Goal: Find specific page/section: Find specific page/section

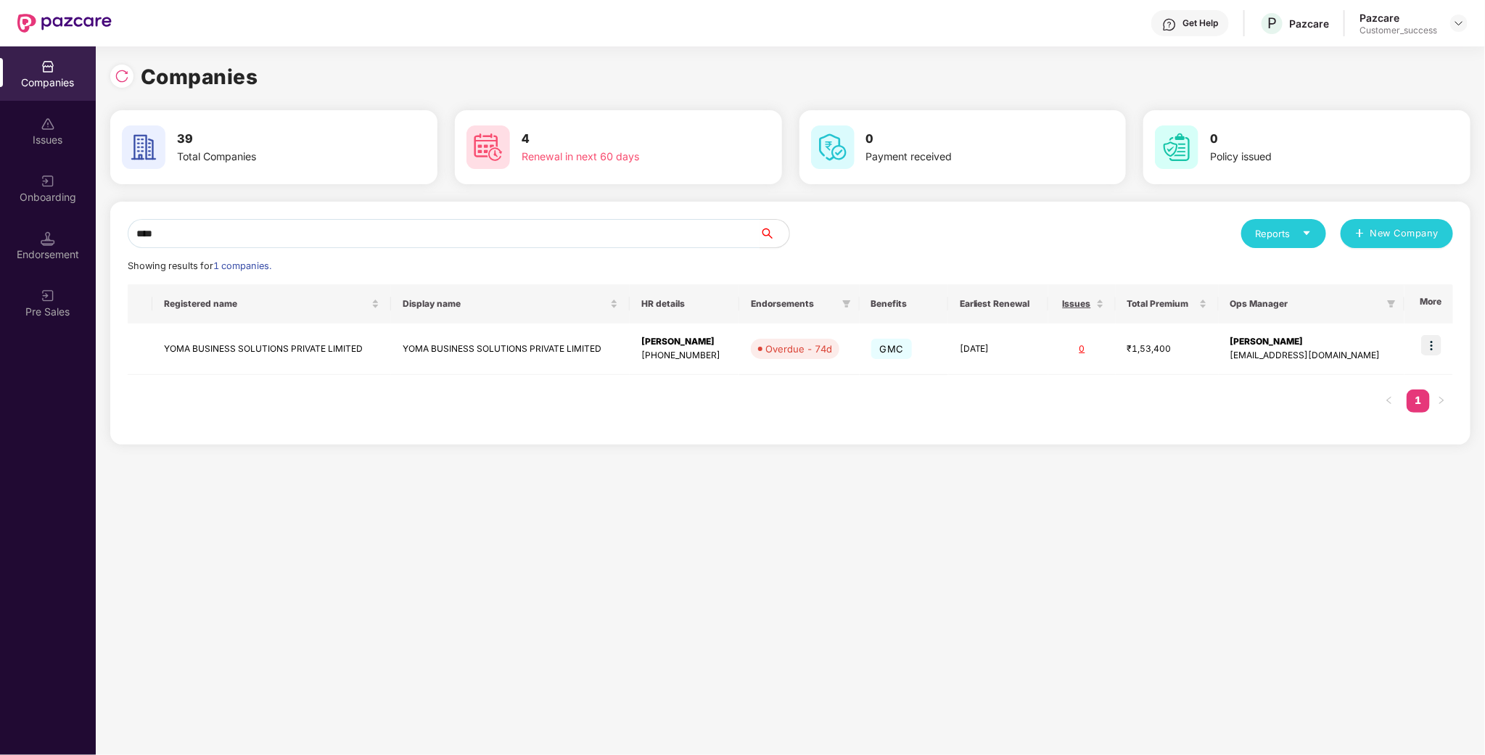
click at [1453, 31] on div at bounding box center [1458, 23] width 17 height 17
click at [1453, 29] on div at bounding box center [1458, 23] width 17 height 17
click at [1326, 72] on div "User view" at bounding box center [1392, 85] width 189 height 28
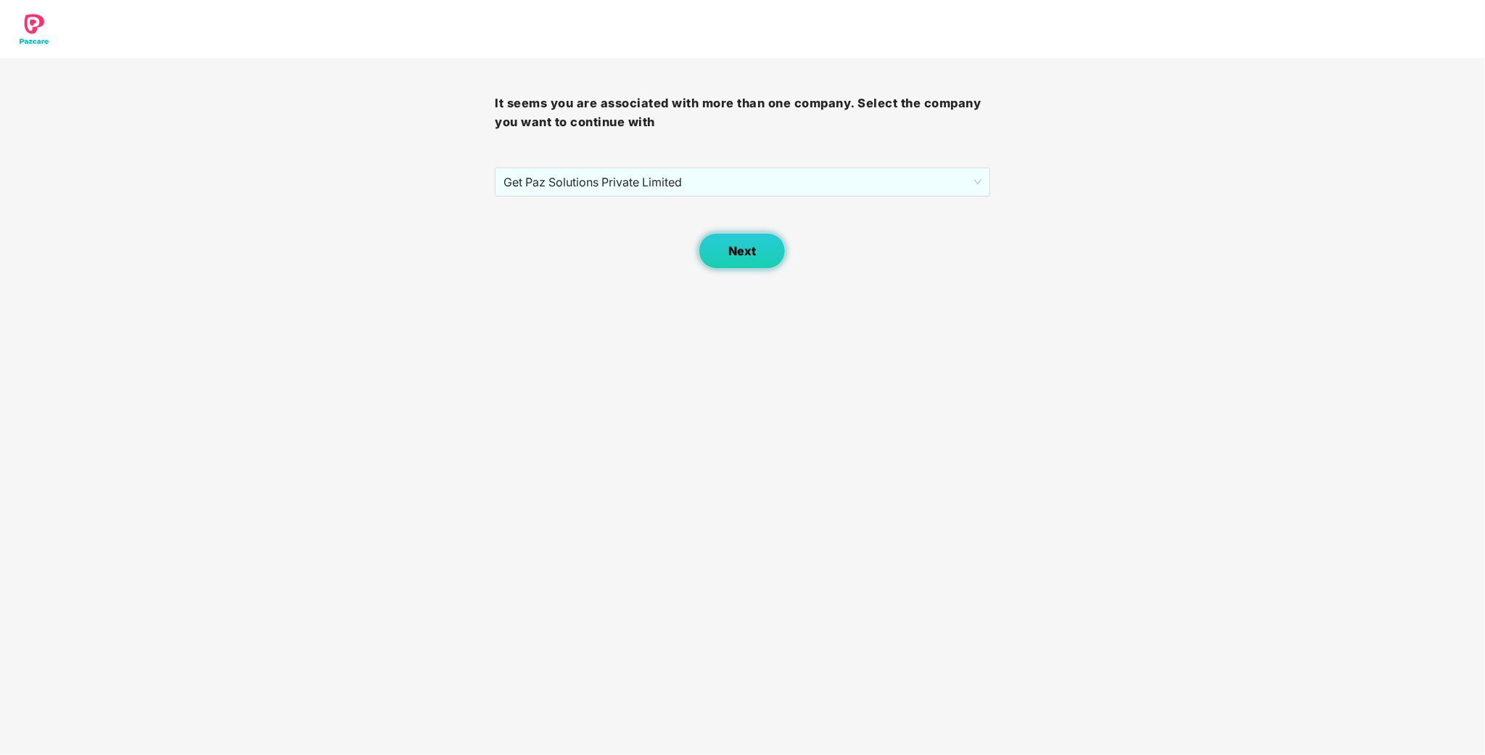
click at [740, 257] on span "Next" at bounding box center [742, 251] width 28 height 14
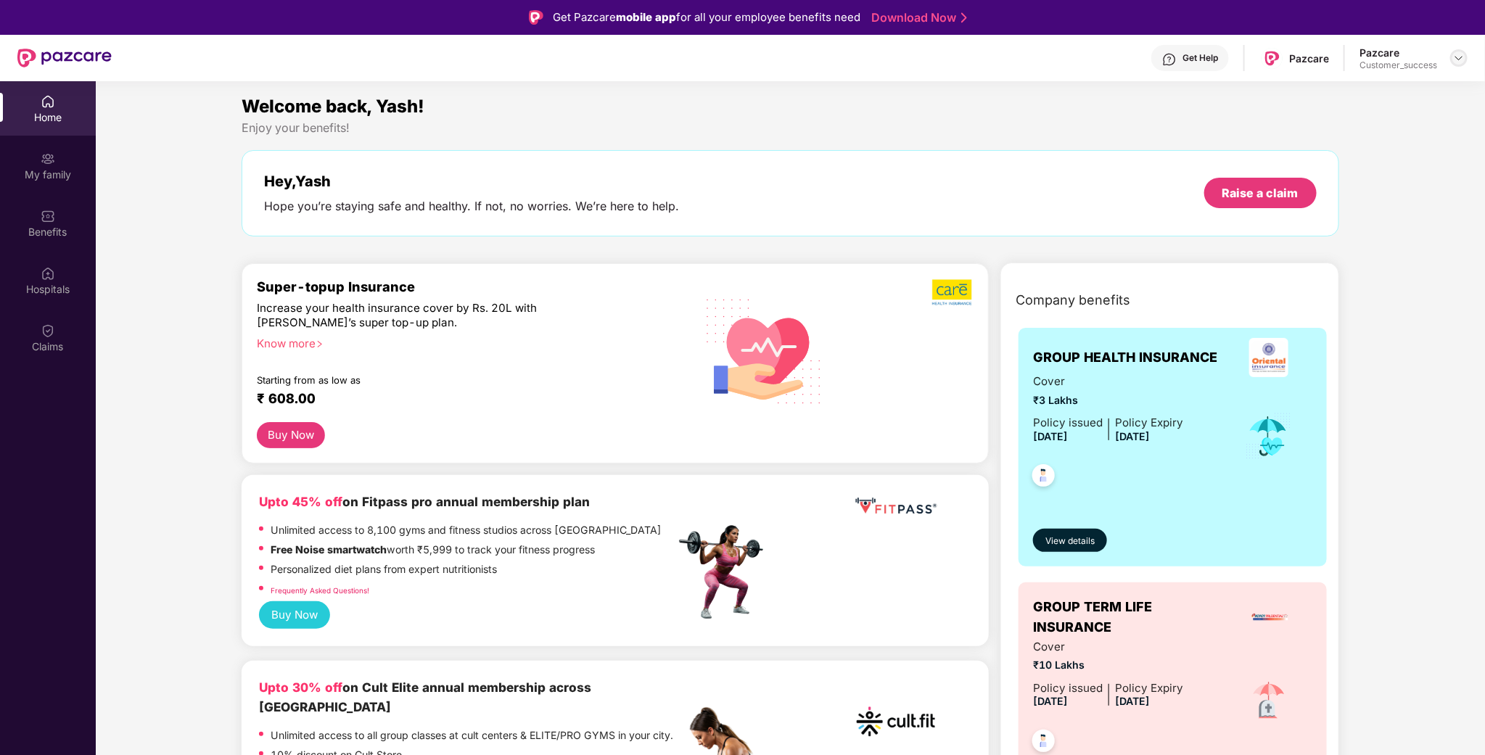
click at [1450, 61] on div "Pazcare Customer_success" at bounding box center [1413, 58] width 108 height 25
click at [1454, 57] on img at bounding box center [1459, 58] width 12 height 12
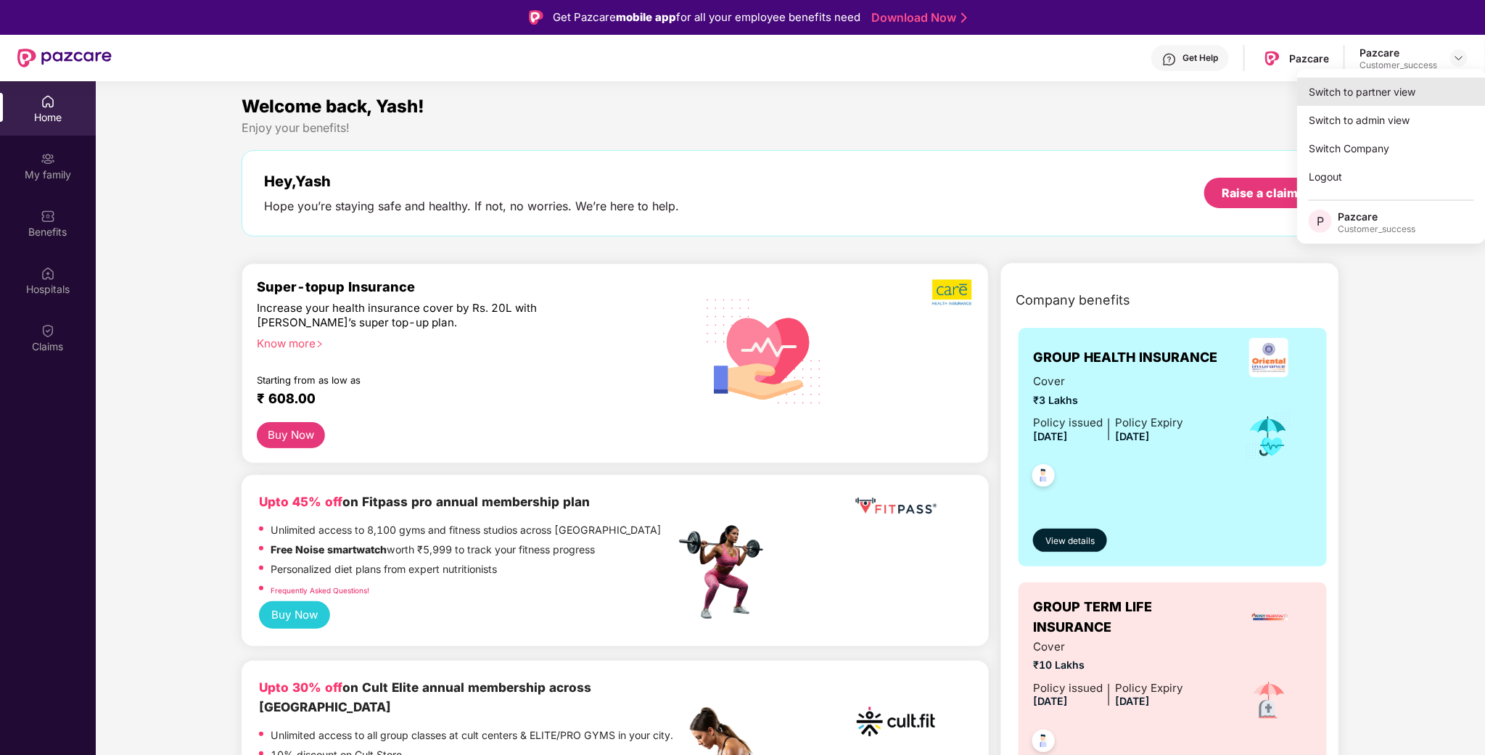
click at [1391, 89] on div "Switch to partner view" at bounding box center [1391, 92] width 189 height 28
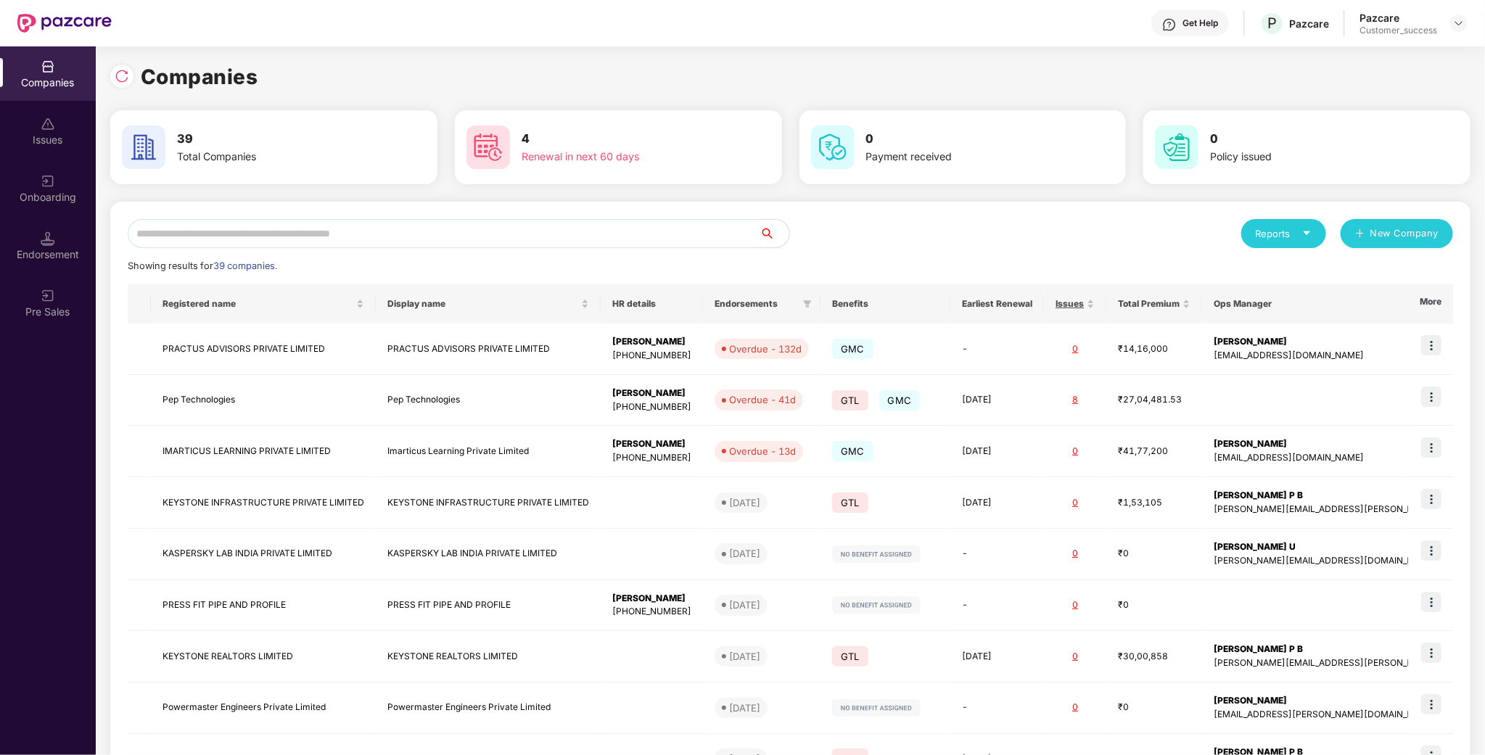
click at [286, 242] on input "text" at bounding box center [444, 233] width 632 height 29
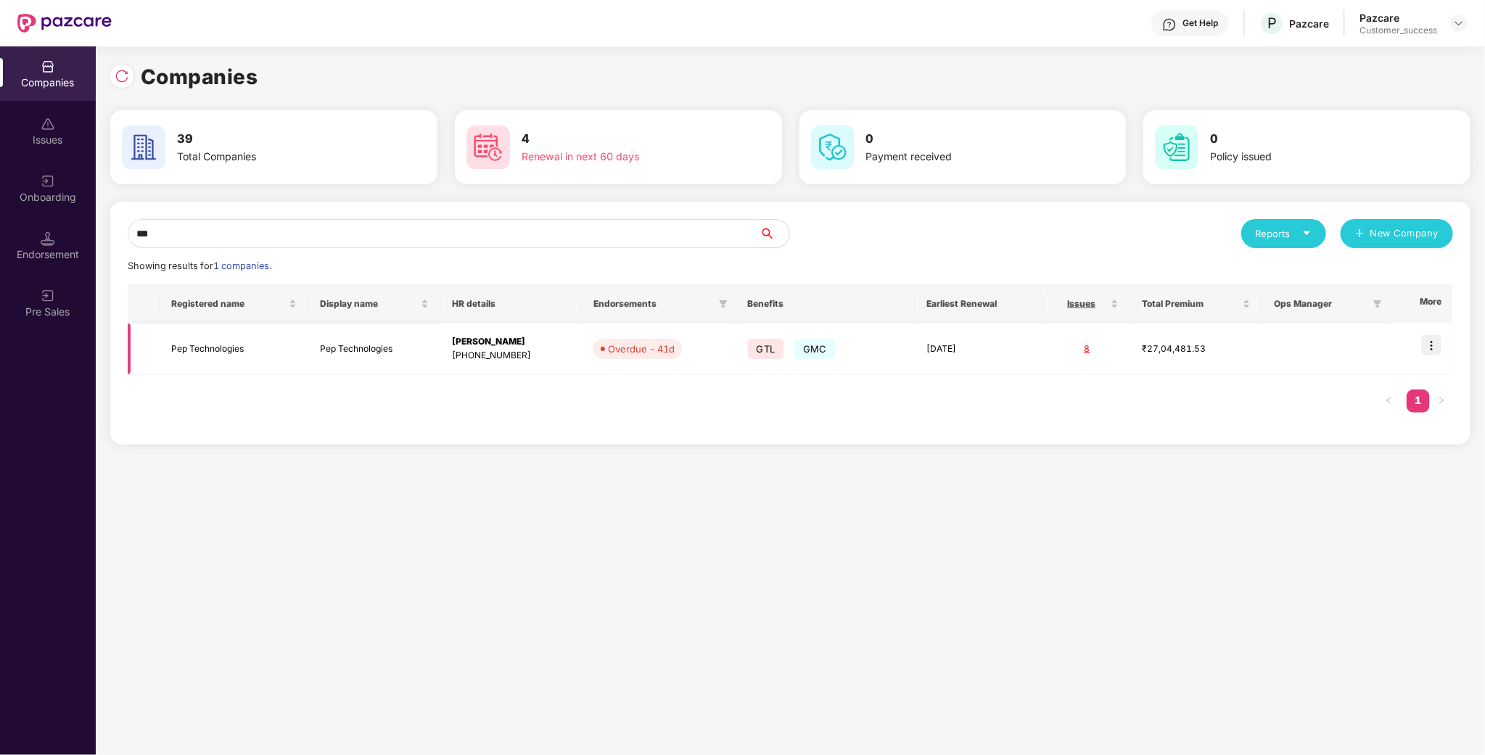
type input "***"
click at [209, 363] on td "Pep Technologies" at bounding box center [234, 348] width 148 height 51
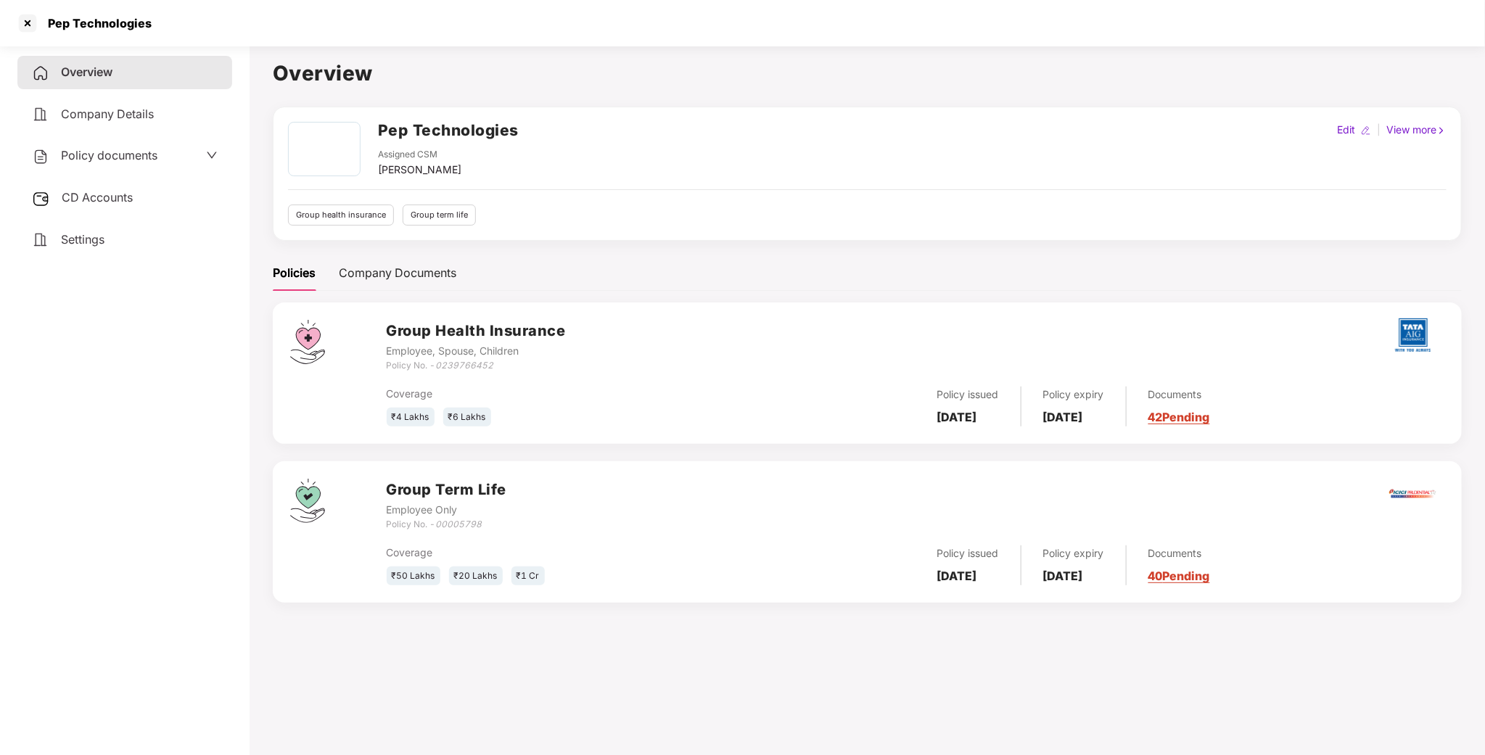
click at [116, 199] on span "CD Accounts" at bounding box center [97, 197] width 71 height 15
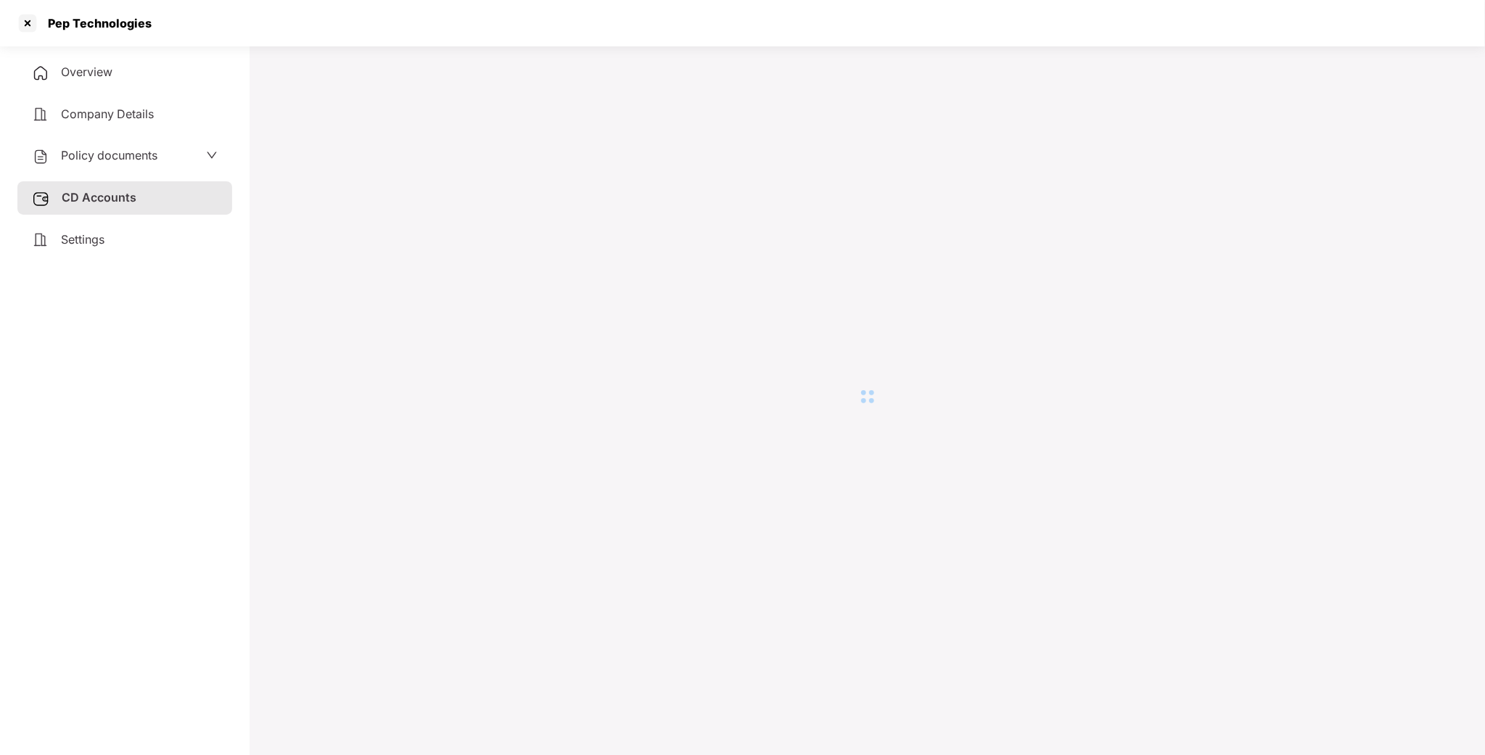
click at [147, 157] on span "Policy documents" at bounding box center [109, 155] width 96 height 15
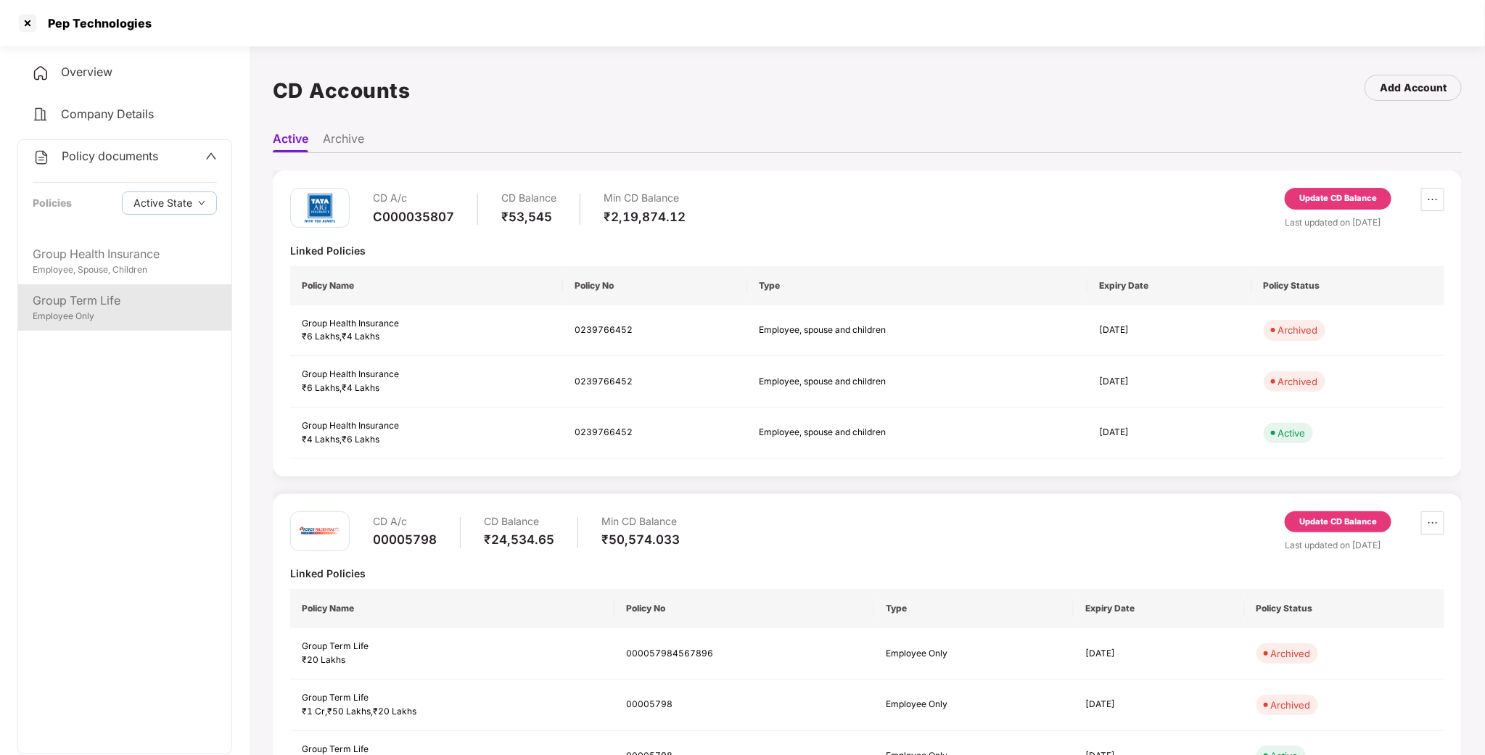
click at [100, 302] on div "Group Term Life" at bounding box center [125, 301] width 184 height 18
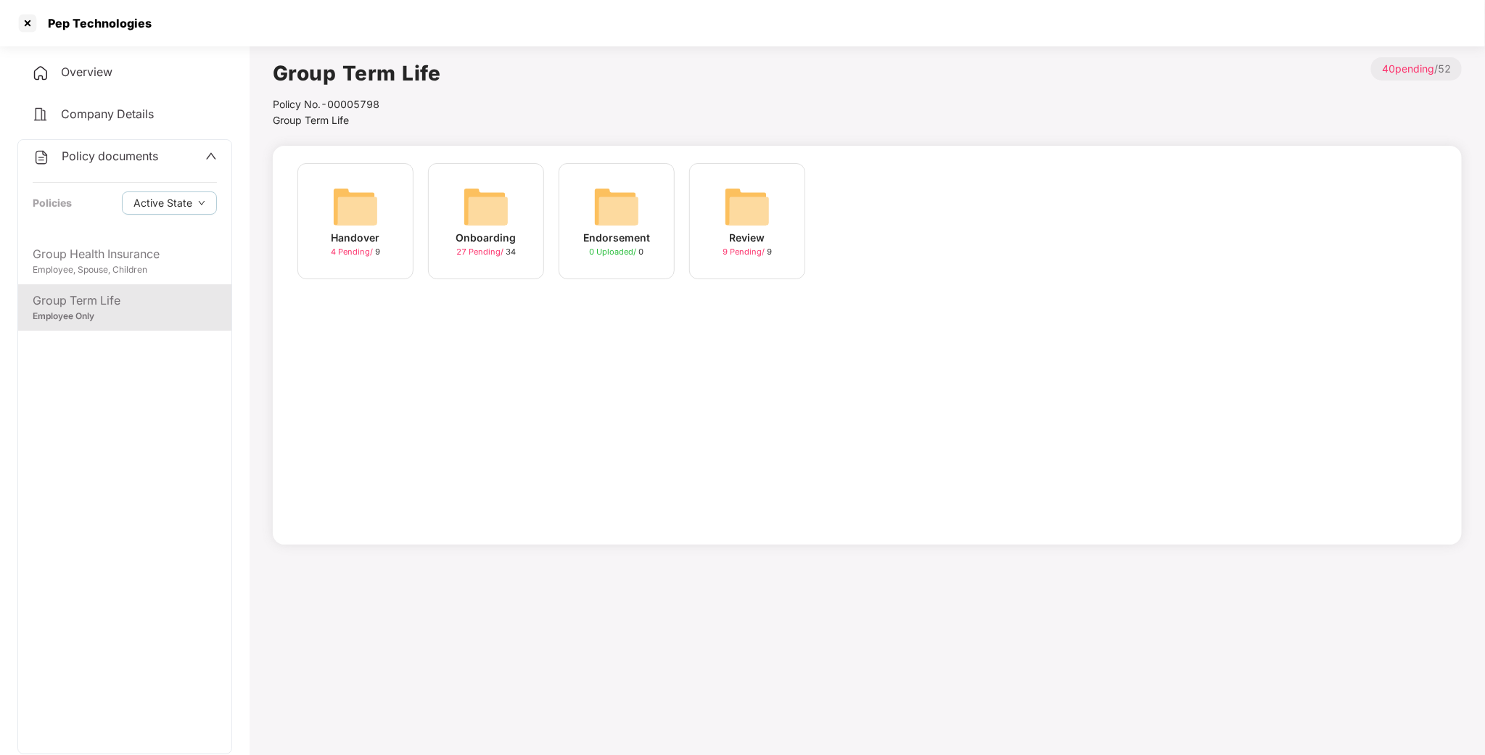
click at [503, 211] on img at bounding box center [486, 206] width 46 height 46
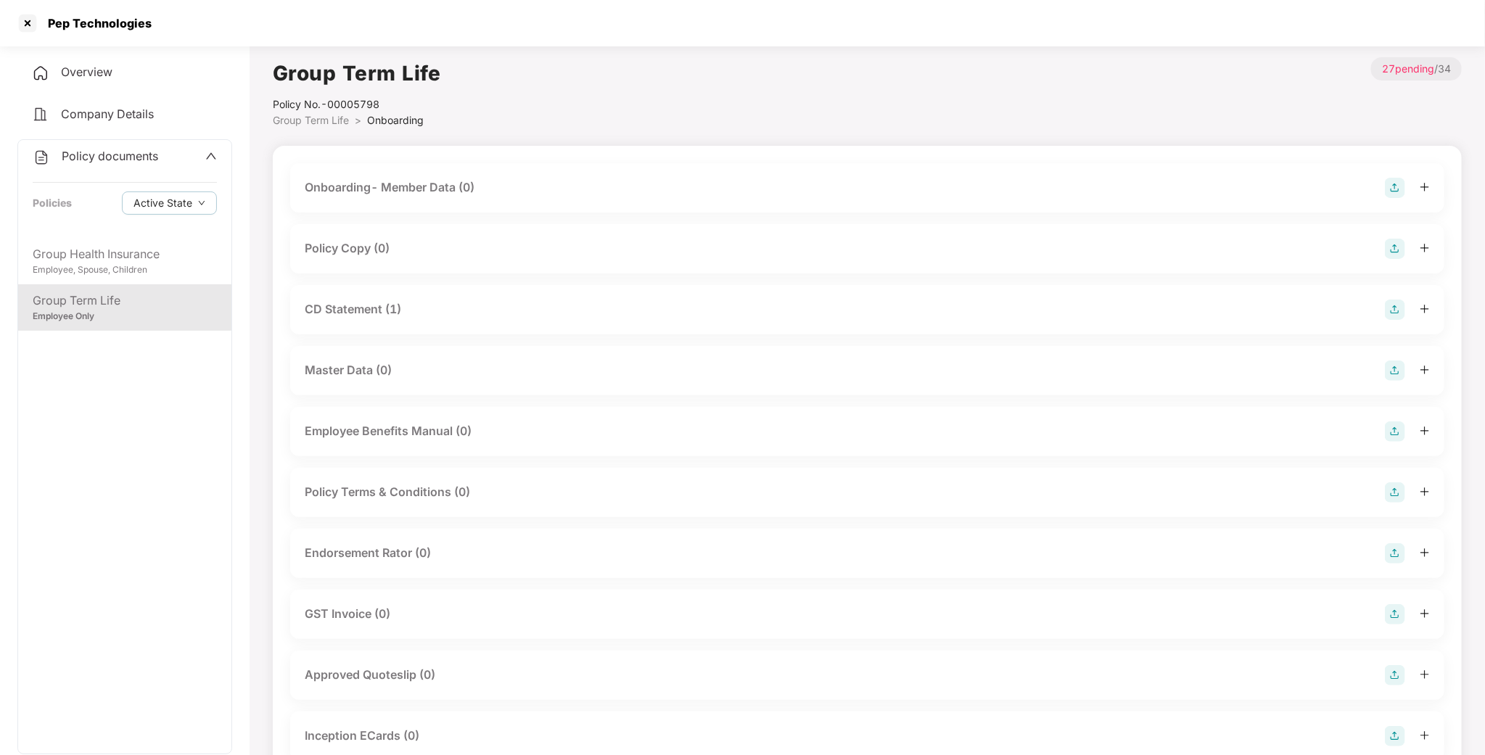
click at [361, 305] on div "CD Statement (1)" at bounding box center [353, 309] width 96 height 18
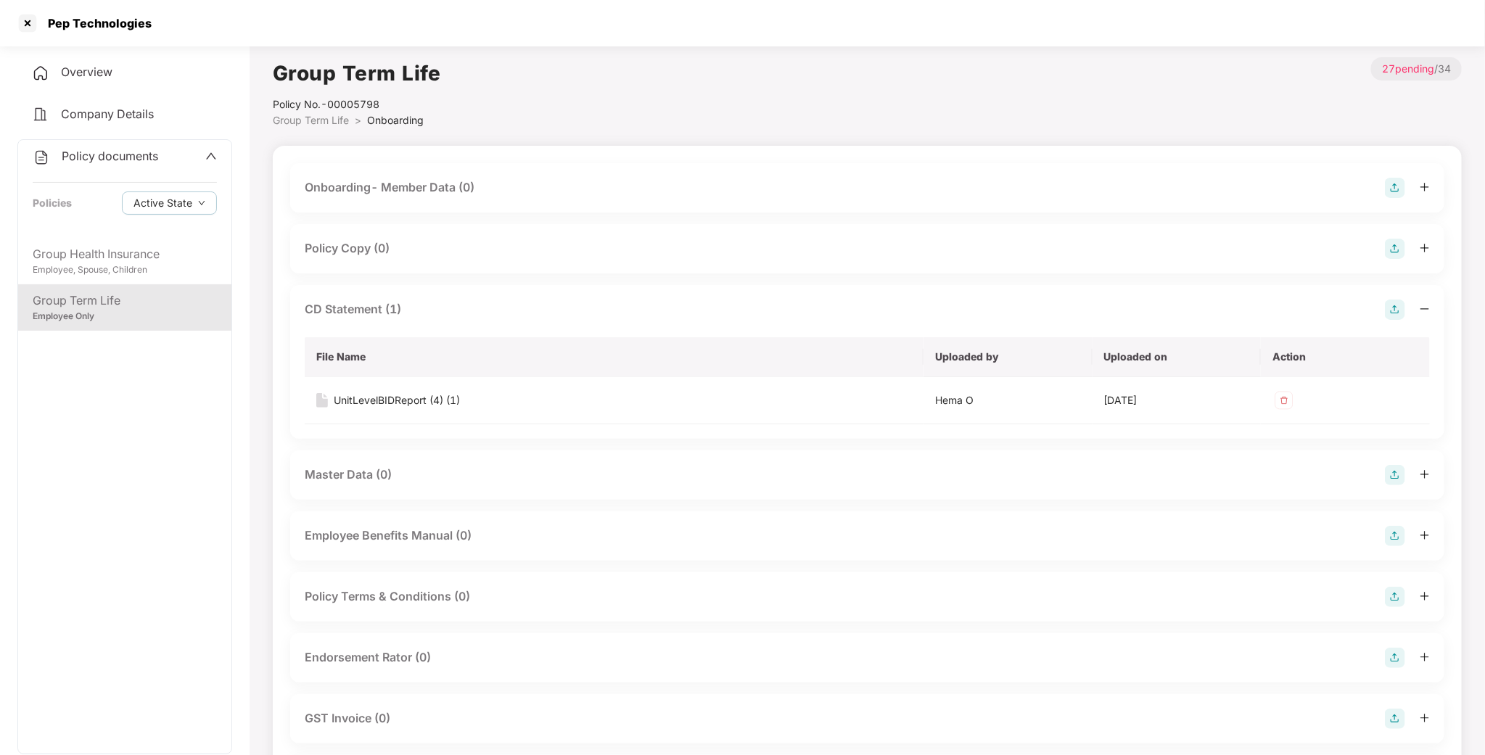
click at [357, 307] on div "CD Statement (1)" at bounding box center [353, 309] width 96 height 18
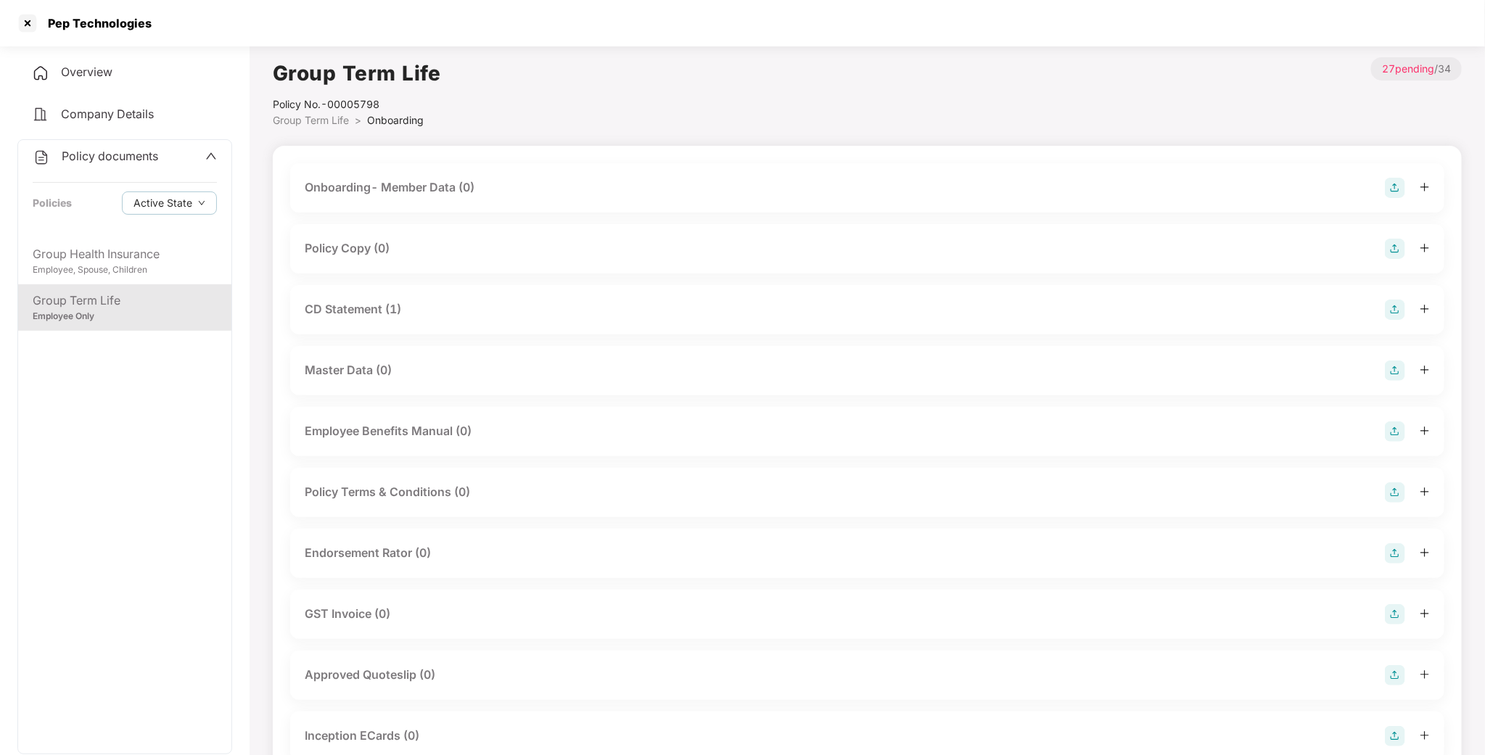
click at [347, 242] on div "Policy Copy (0)" at bounding box center [347, 248] width 85 height 18
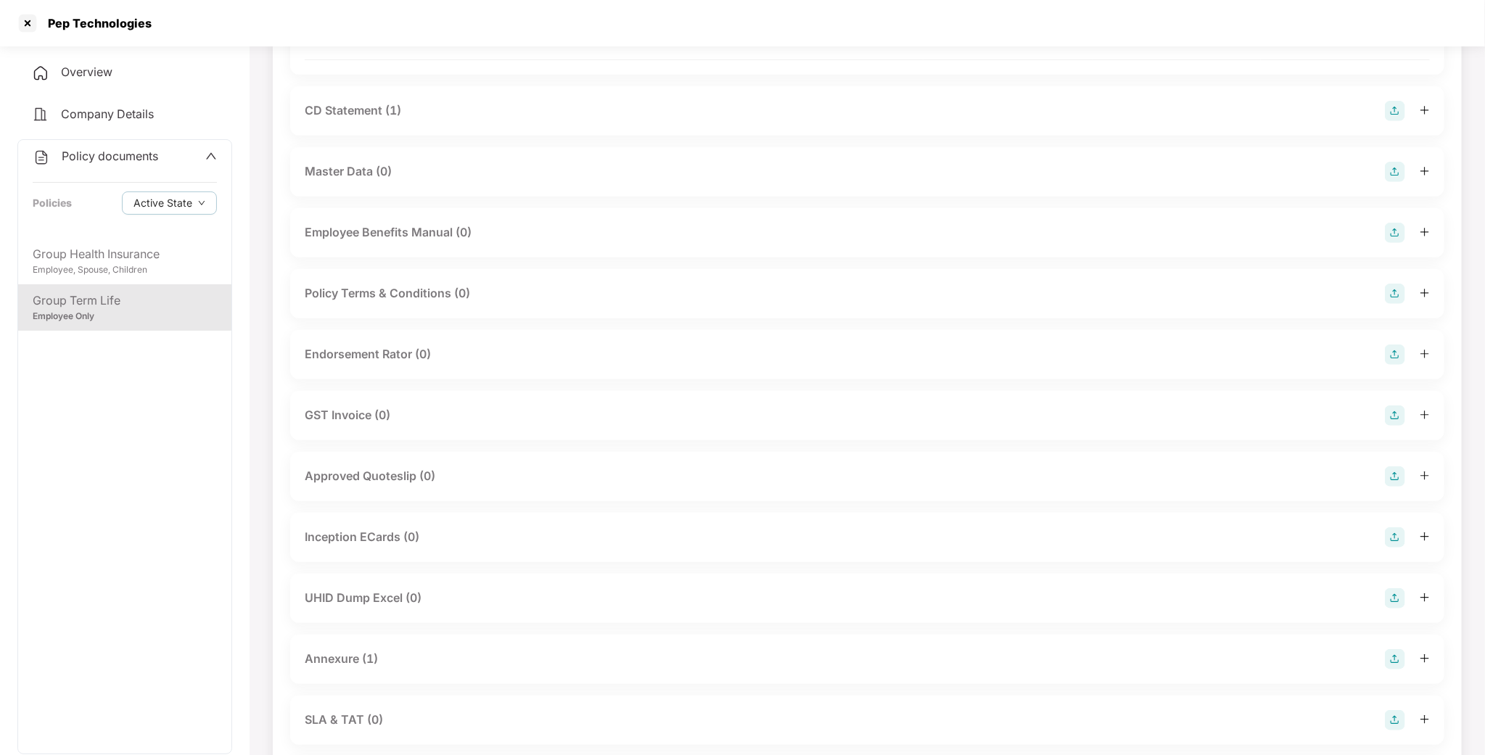
scroll to position [326, 0]
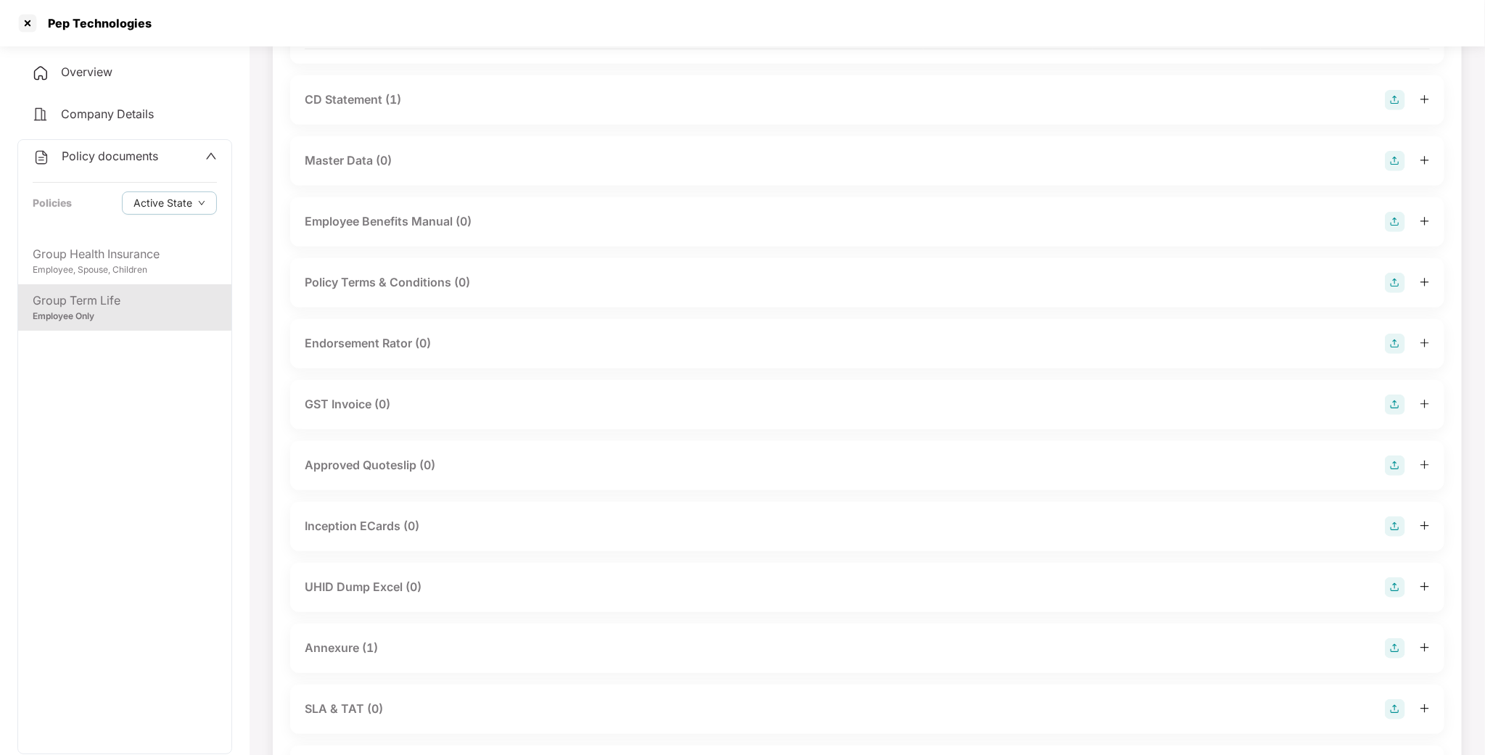
click at [342, 157] on div "Master Data (0)" at bounding box center [348, 161] width 87 height 18
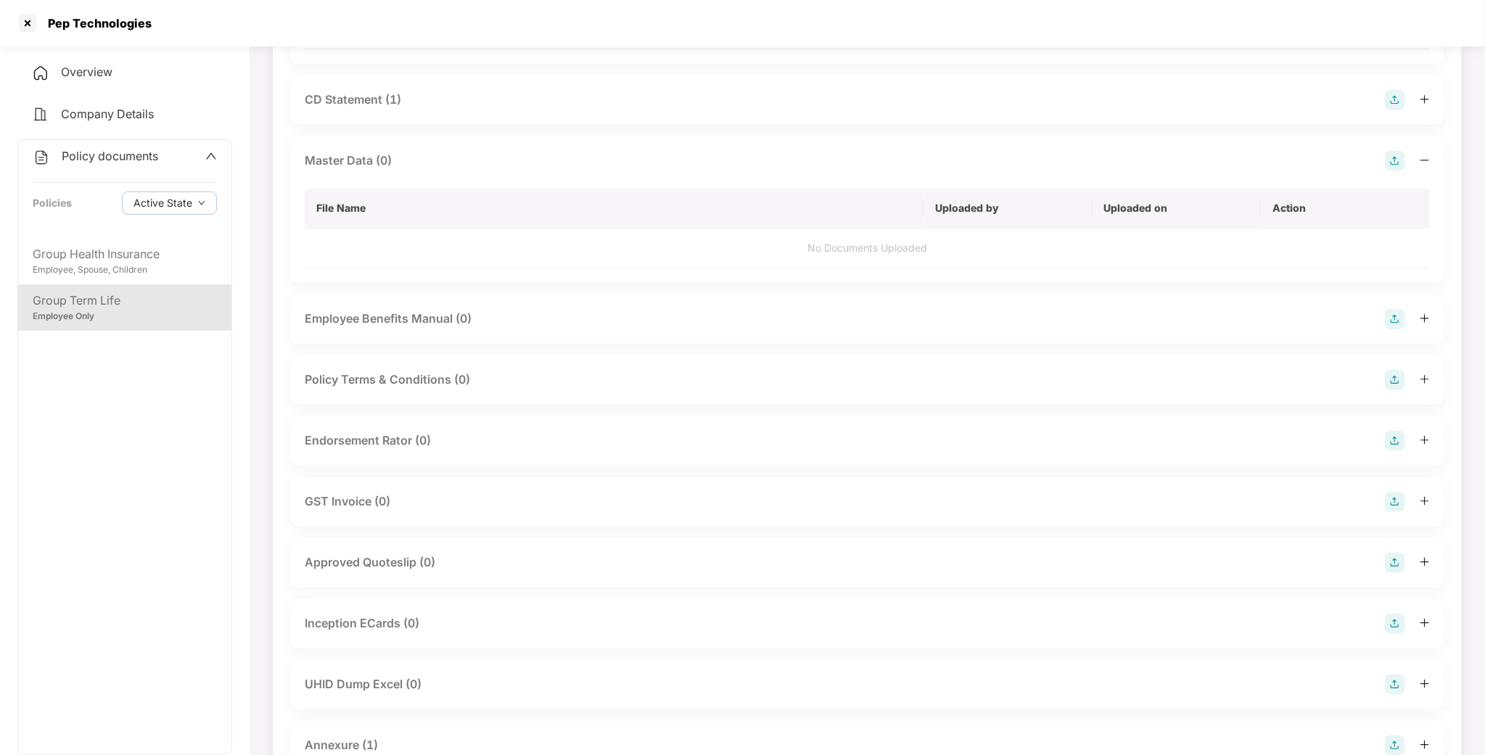
click at [342, 157] on div "Master Data (0)" at bounding box center [348, 161] width 87 height 18
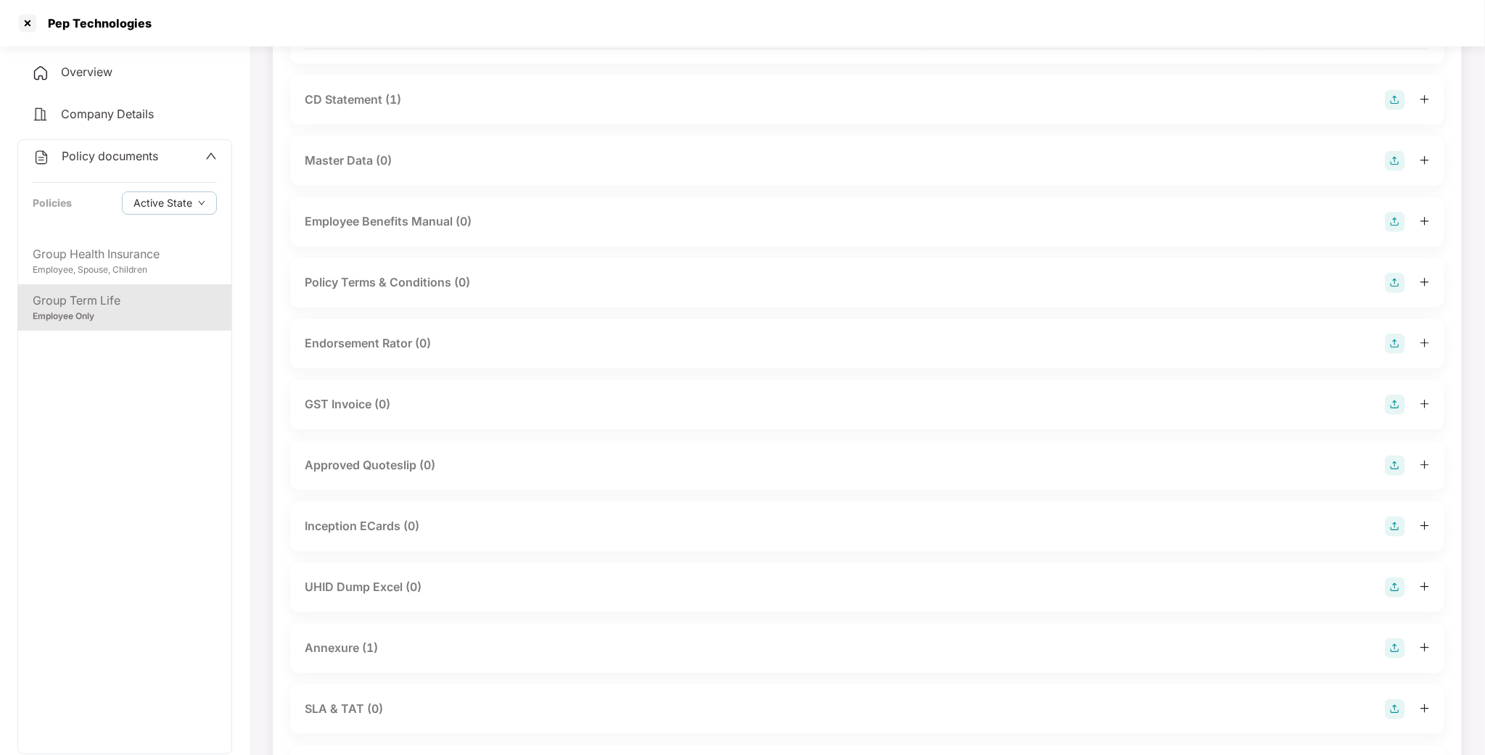
click at [360, 624] on div "Annexure (1)" at bounding box center [867, 648] width 1154 height 49
click at [347, 649] on div "Annexure (1)" at bounding box center [867, 648] width 1154 height 49
click at [355, 640] on div "Annexure (1)" at bounding box center [341, 648] width 73 height 18
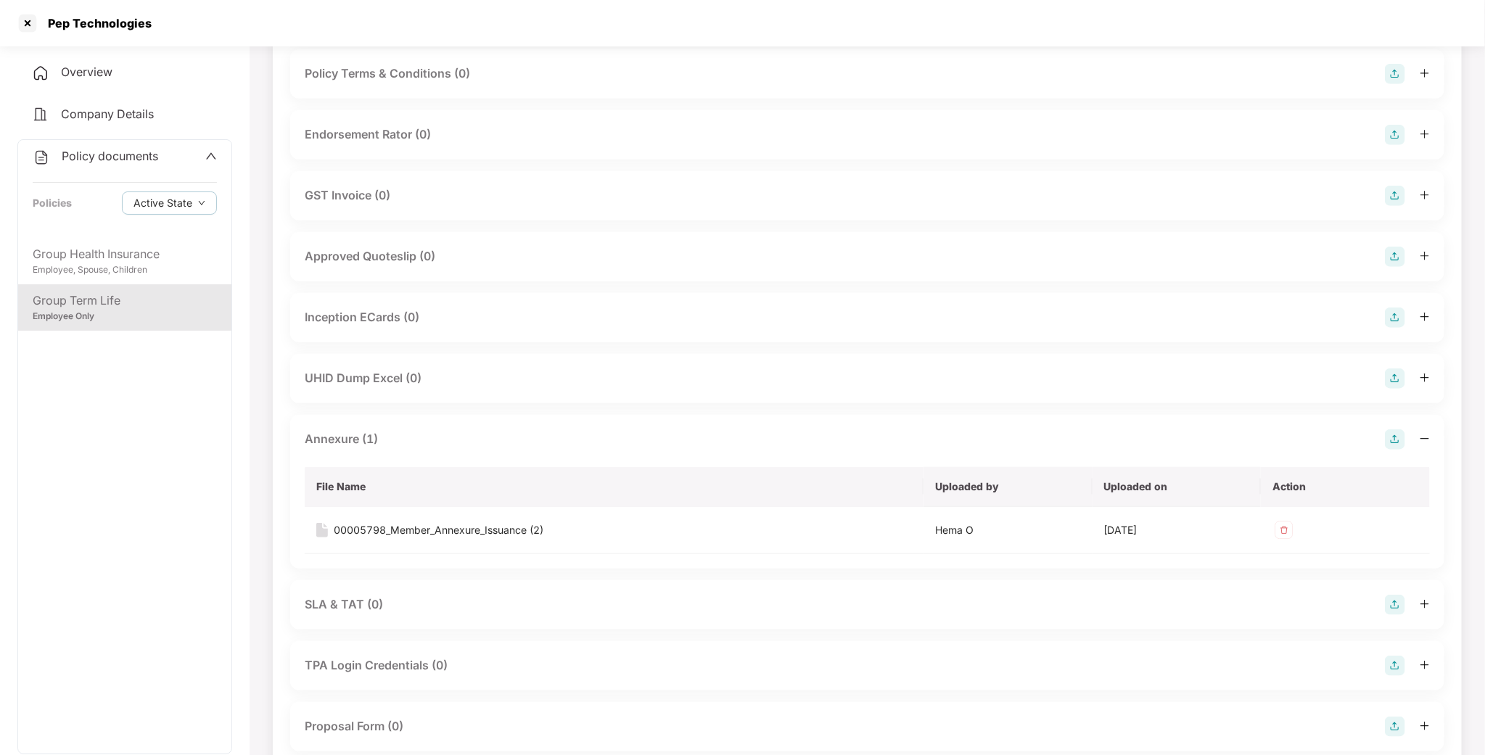
scroll to position [544, 0]
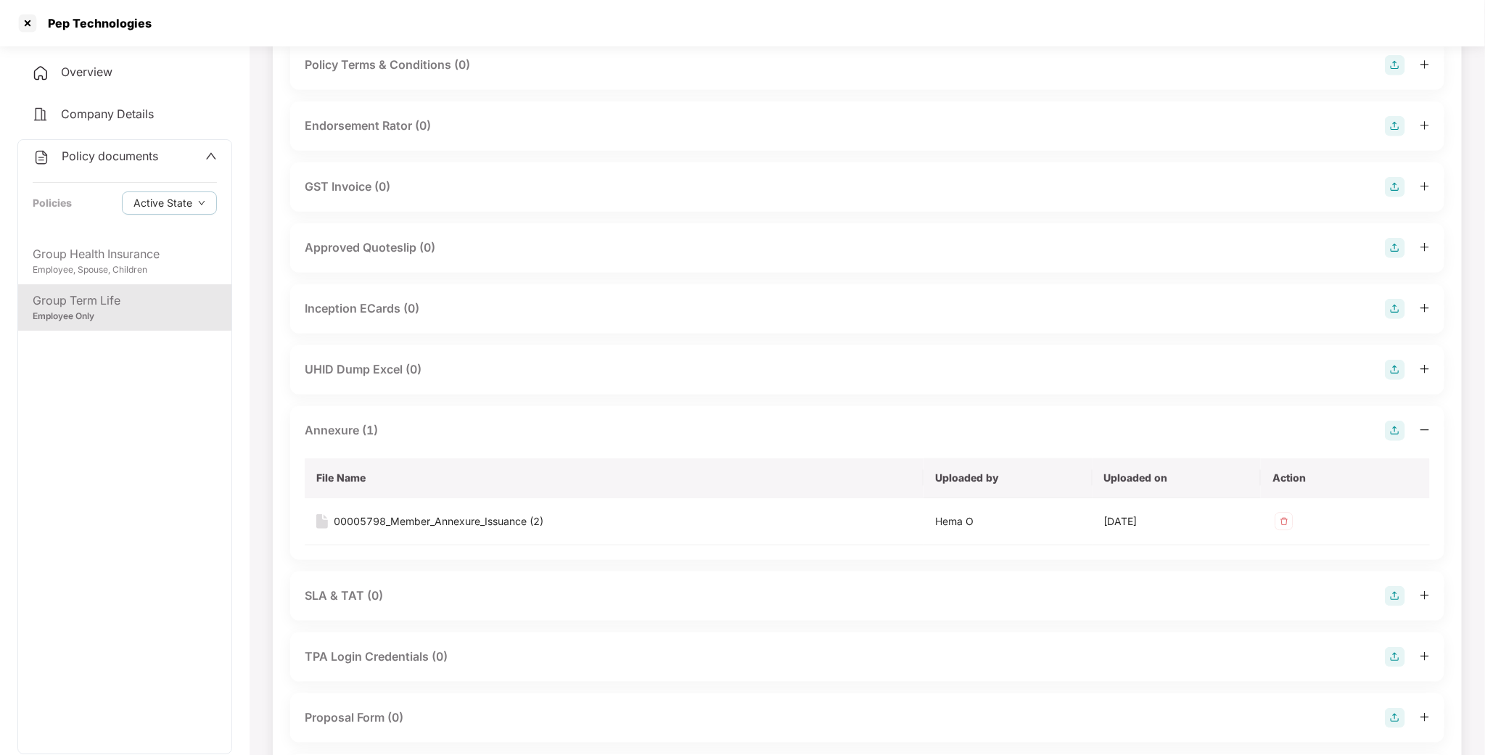
click at [368, 421] on div "Annexure (1)" at bounding box center [341, 430] width 73 height 18
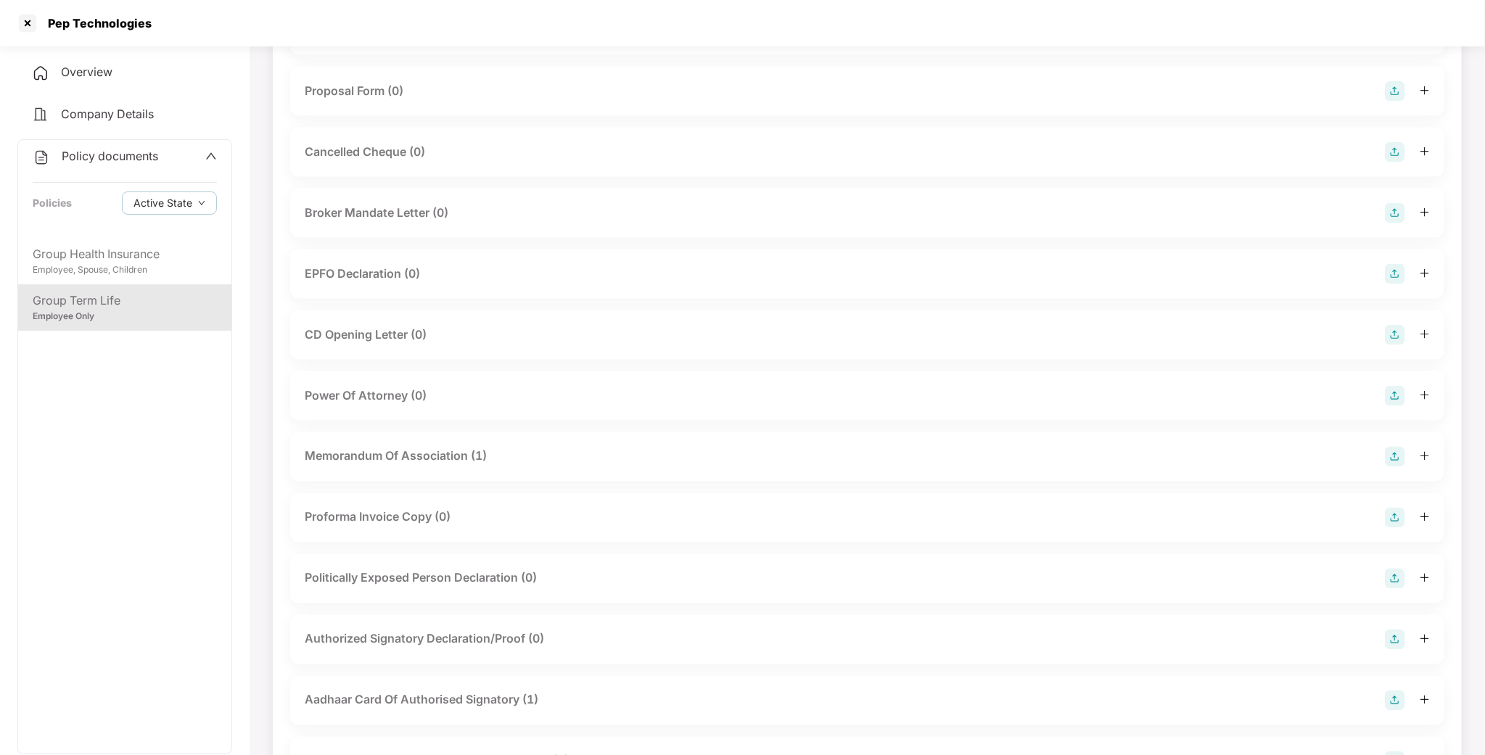
scroll to position [1088, 0]
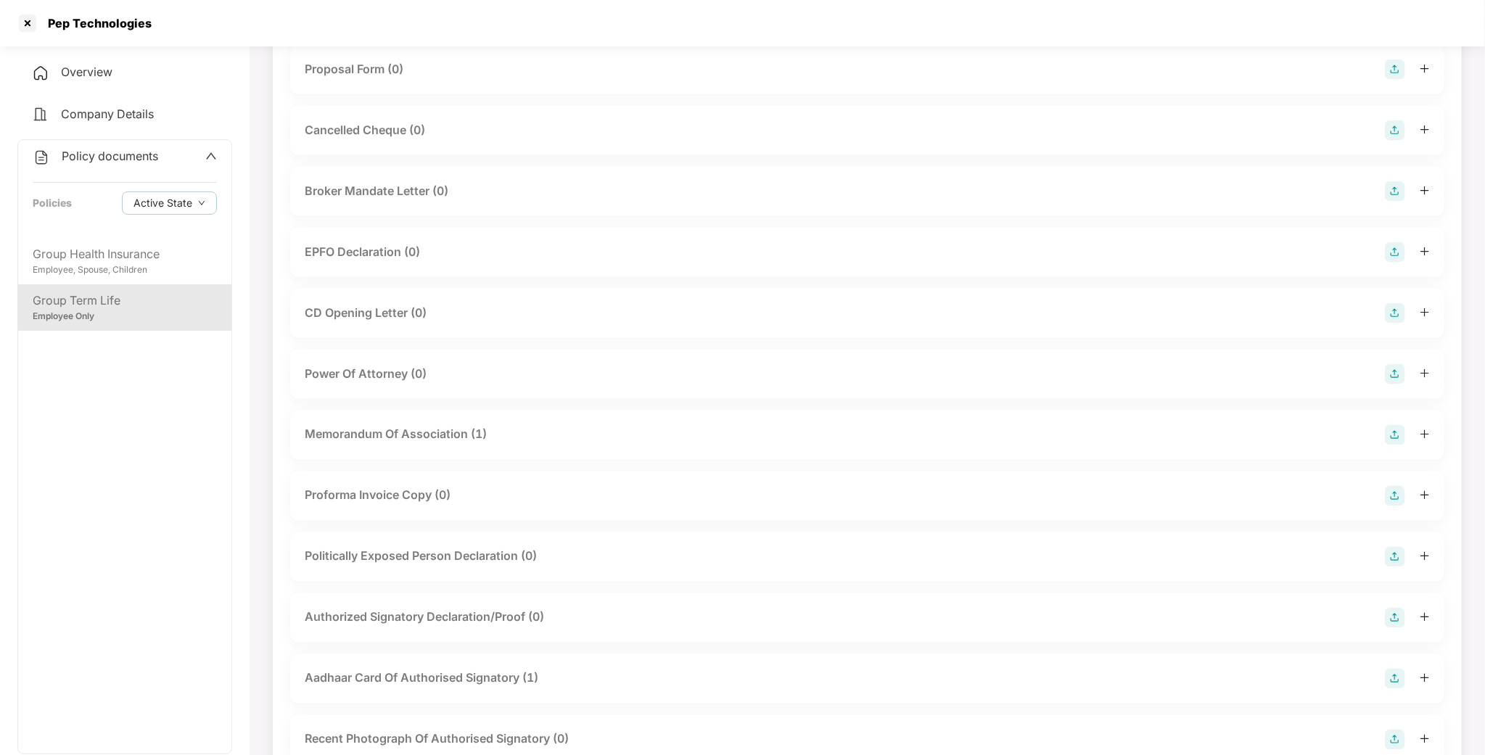
click at [399, 679] on div "Aadhaar Card Of Authorised Signatory (1)" at bounding box center [867, 678] width 1154 height 49
click at [409, 671] on div "Aadhaar Card Of Authorised Signatory (1)" at bounding box center [422, 678] width 234 height 18
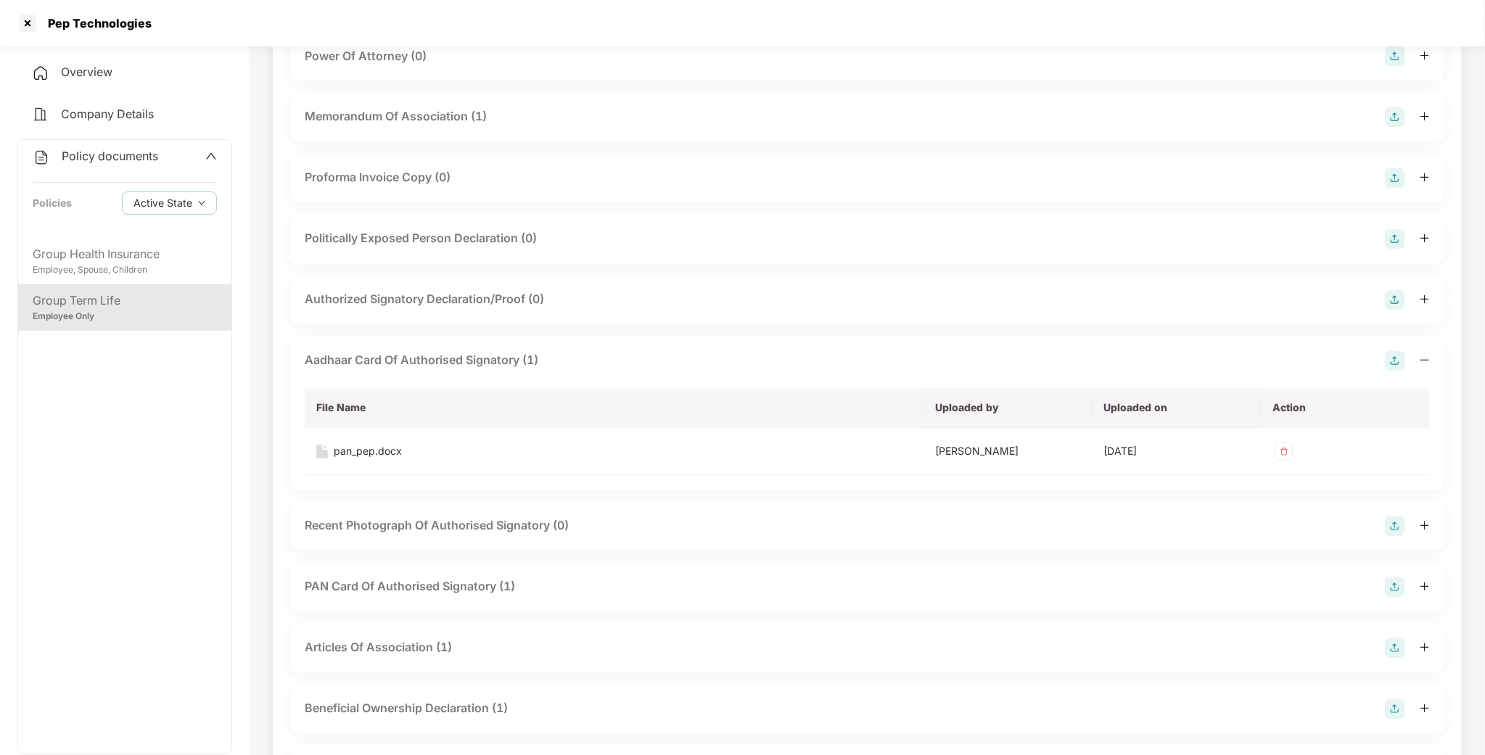
scroll to position [1414, 0]
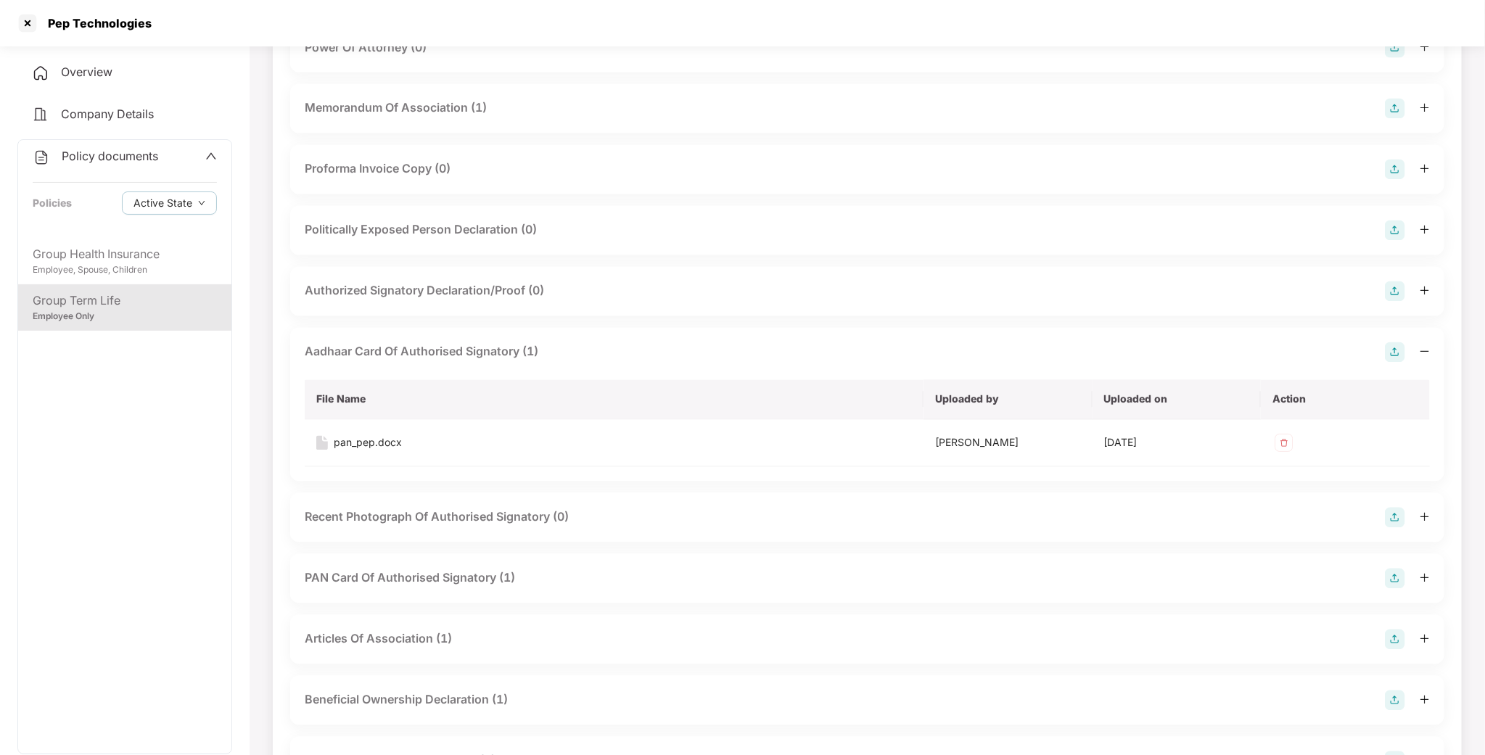
click at [407, 343] on div "Aadhaar Card Of Authorised Signatory (1)" at bounding box center [422, 352] width 234 height 18
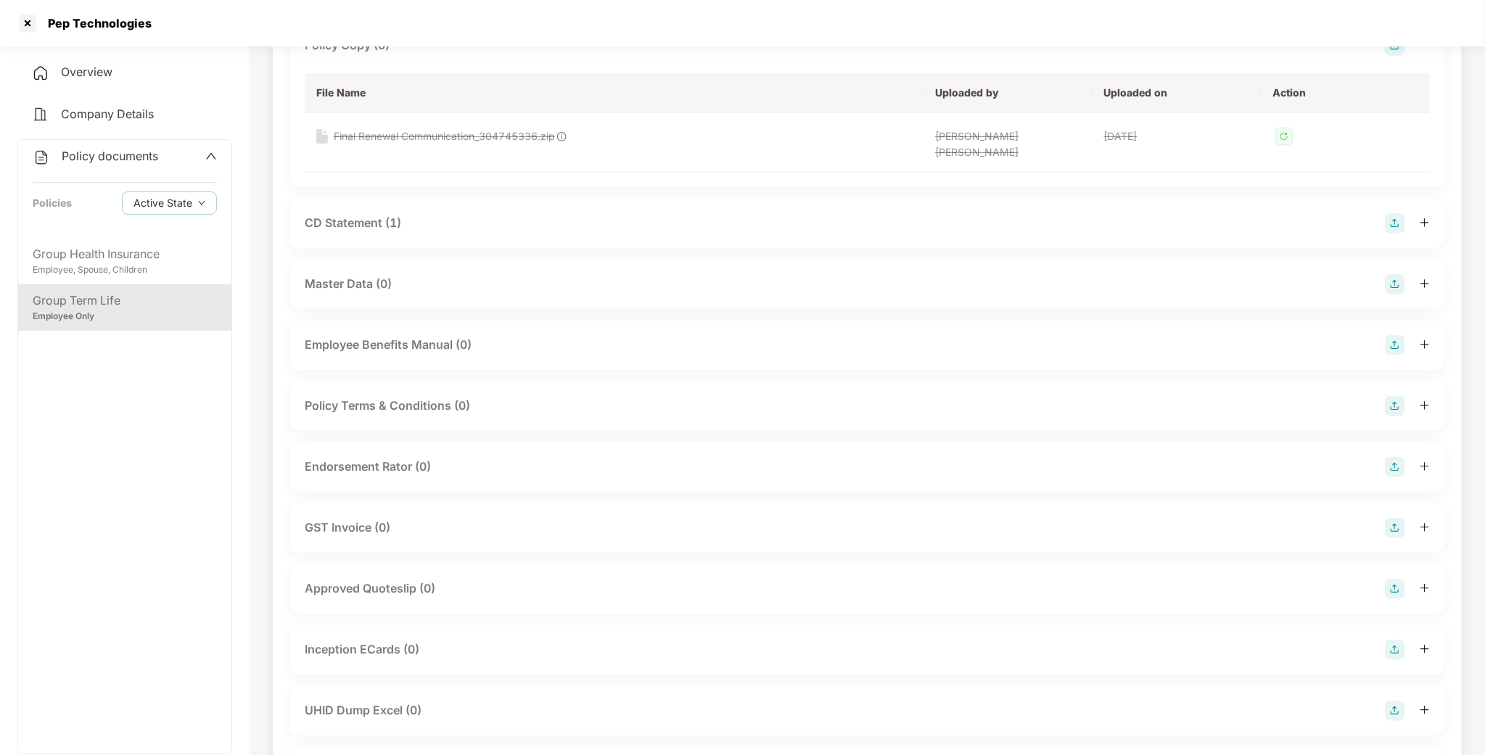
scroll to position [0, 0]
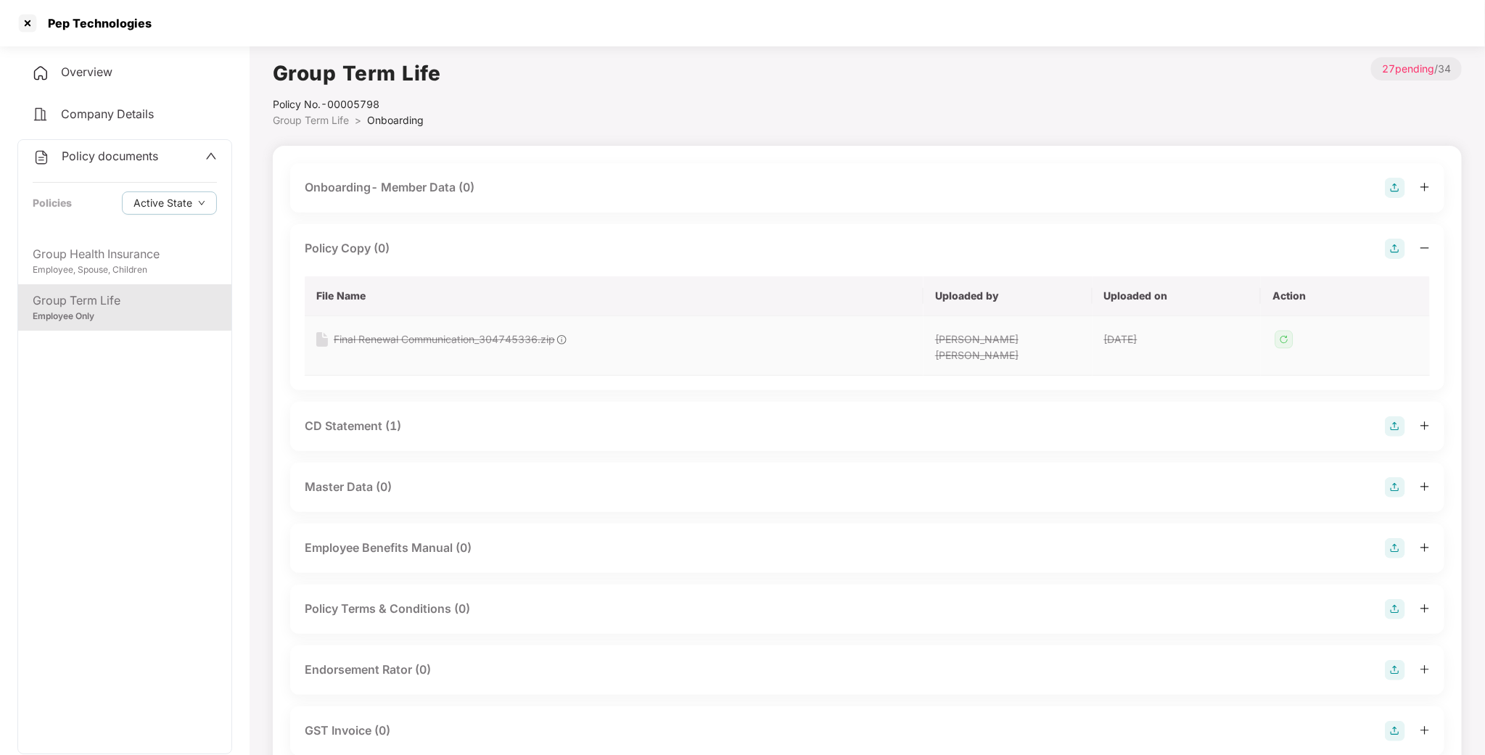
click at [457, 318] on td "Final Renewal Communication_304745336.zip" at bounding box center [614, 345] width 619 height 59
